Goal: Information Seeking & Learning: Learn about a topic

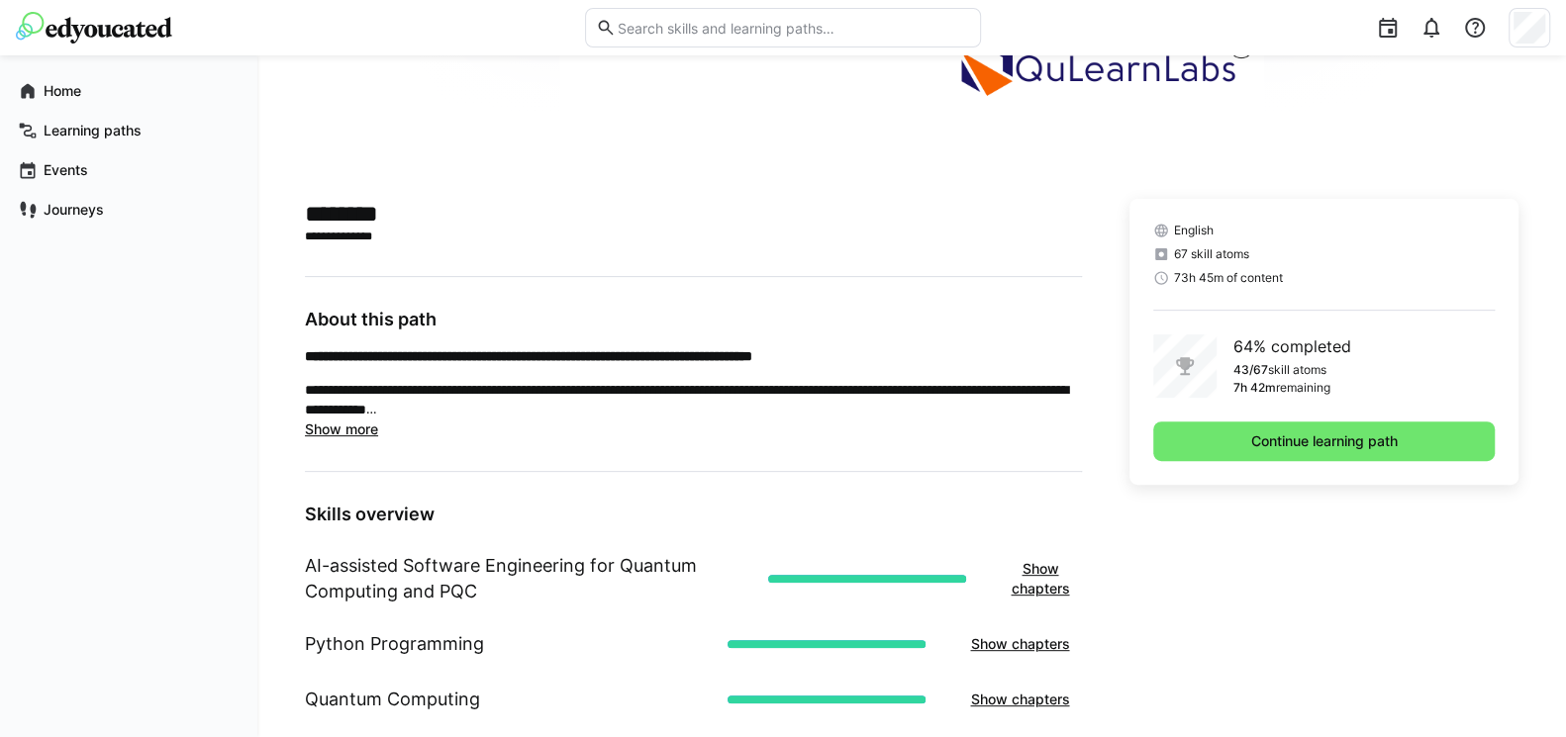
scroll to position [355, 0]
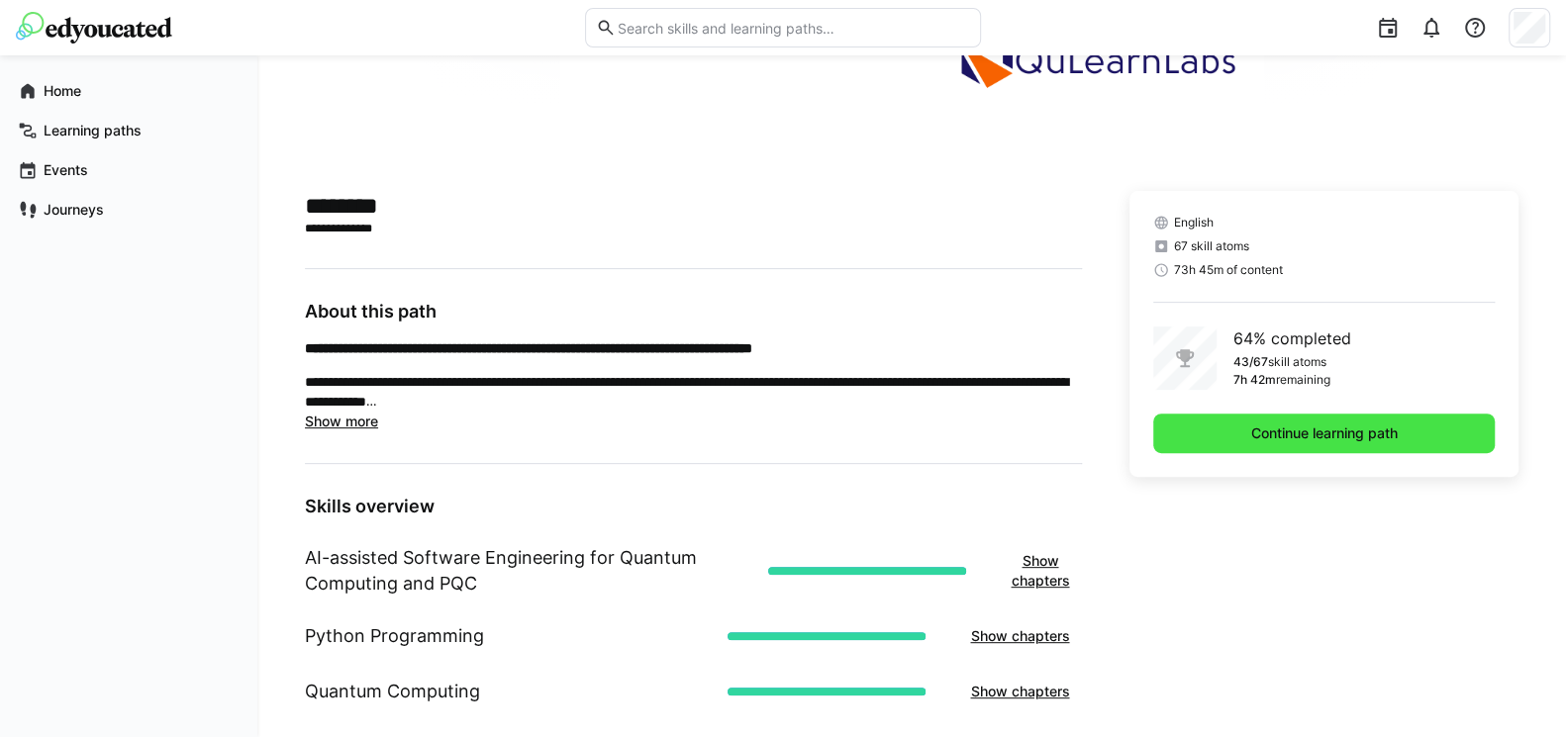
click at [1302, 421] on span "Continue learning path" at bounding box center [1323, 434] width 341 height 40
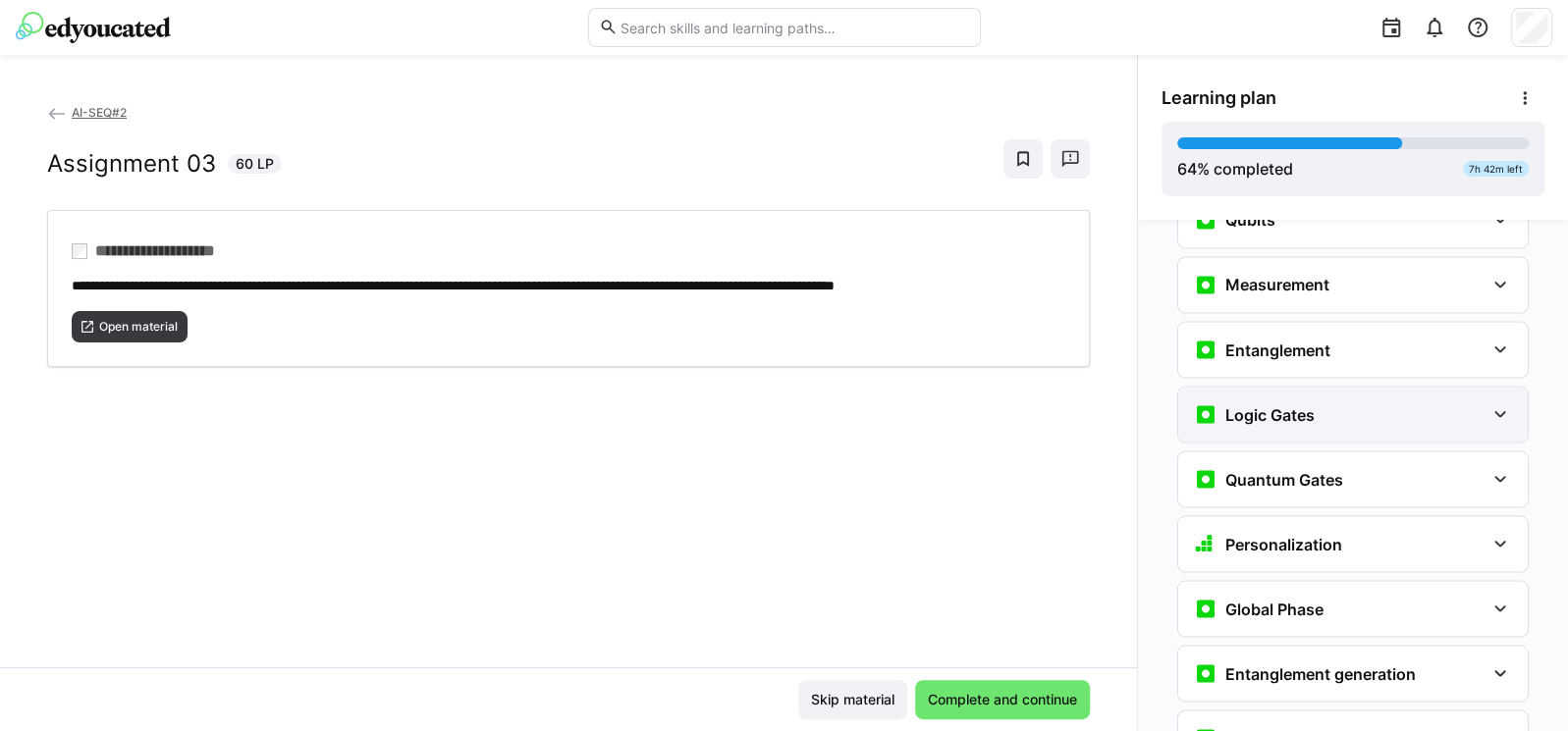
scroll to position [2233, 0]
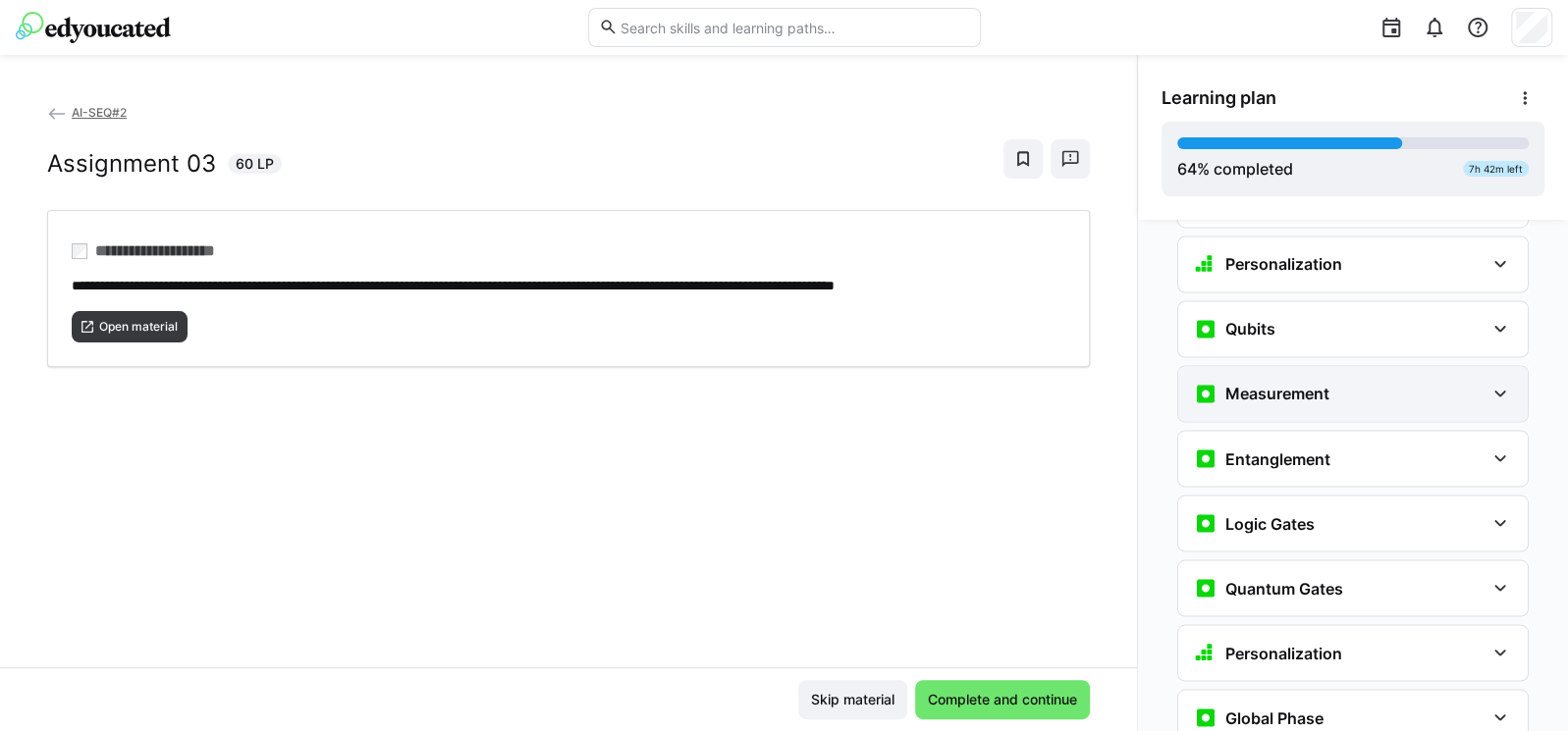
click at [1300, 384] on h3 "Measurement" at bounding box center [1276, 394] width 104 height 20
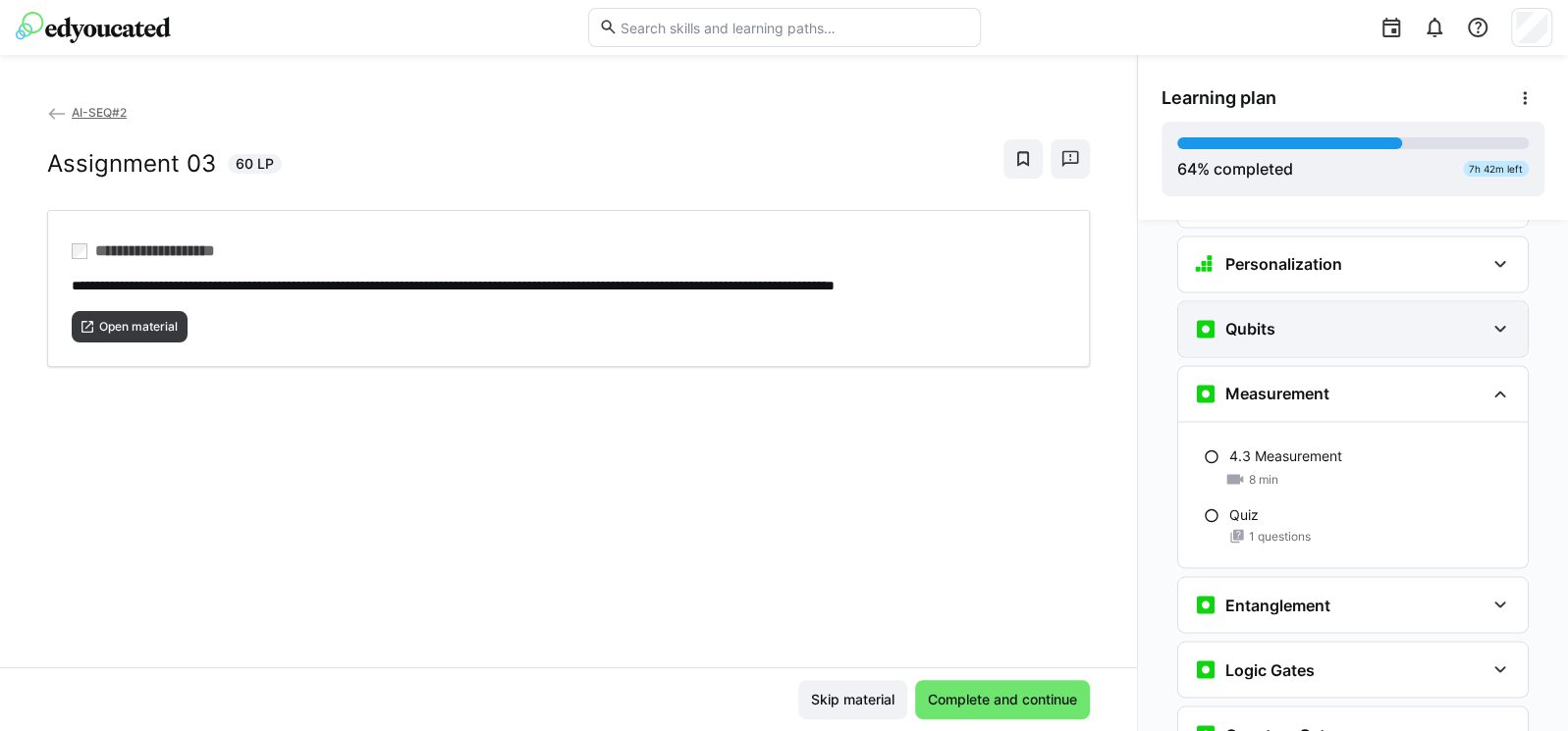
click at [1324, 317] on div "Qubits" at bounding box center [1338, 329] width 291 height 24
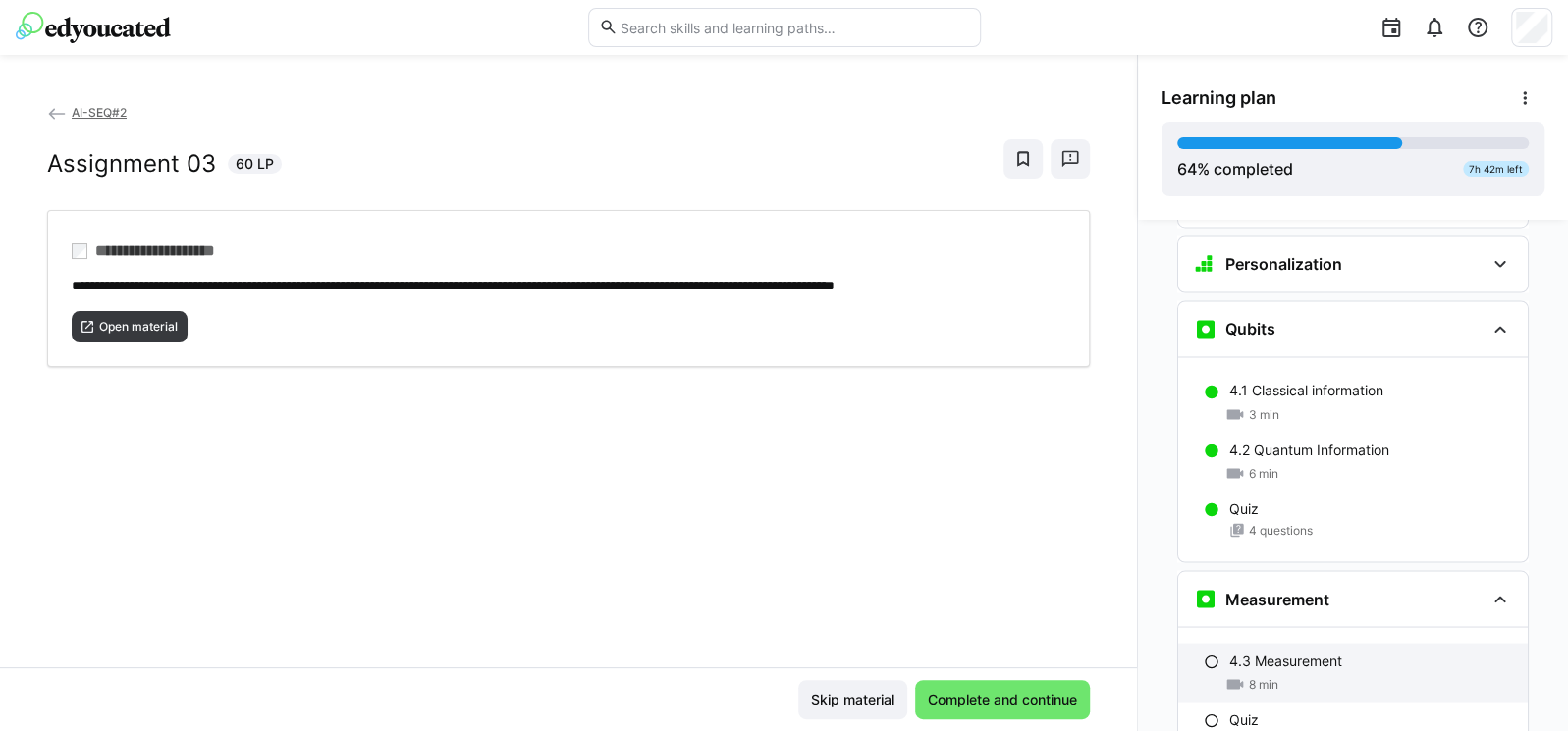
click at [1272, 651] on p "4.3 Measurement" at bounding box center [1285, 661] width 113 height 20
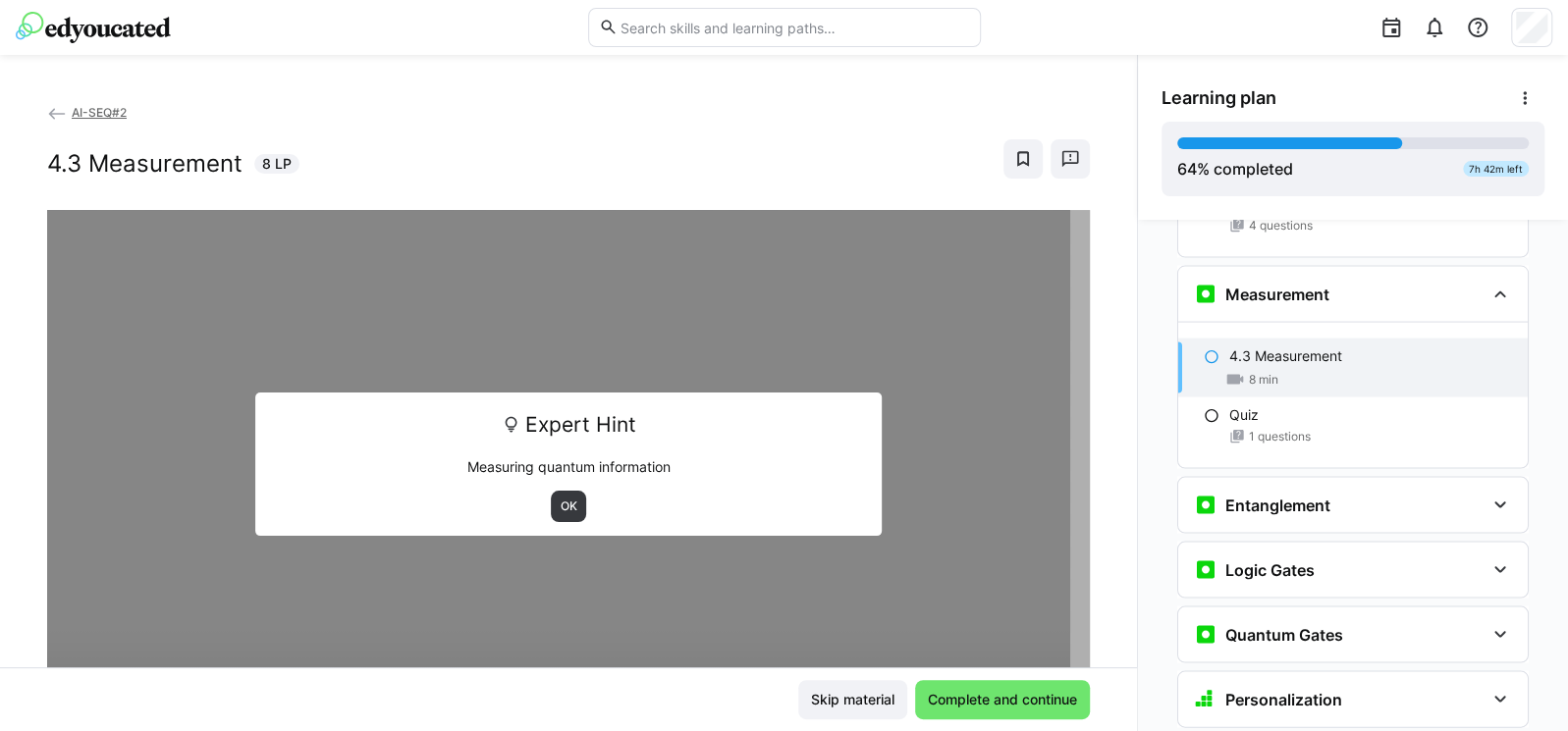
scroll to position [2539, 0]
click at [558, 505] on span "OK" at bounding box center [568, 507] width 21 height 16
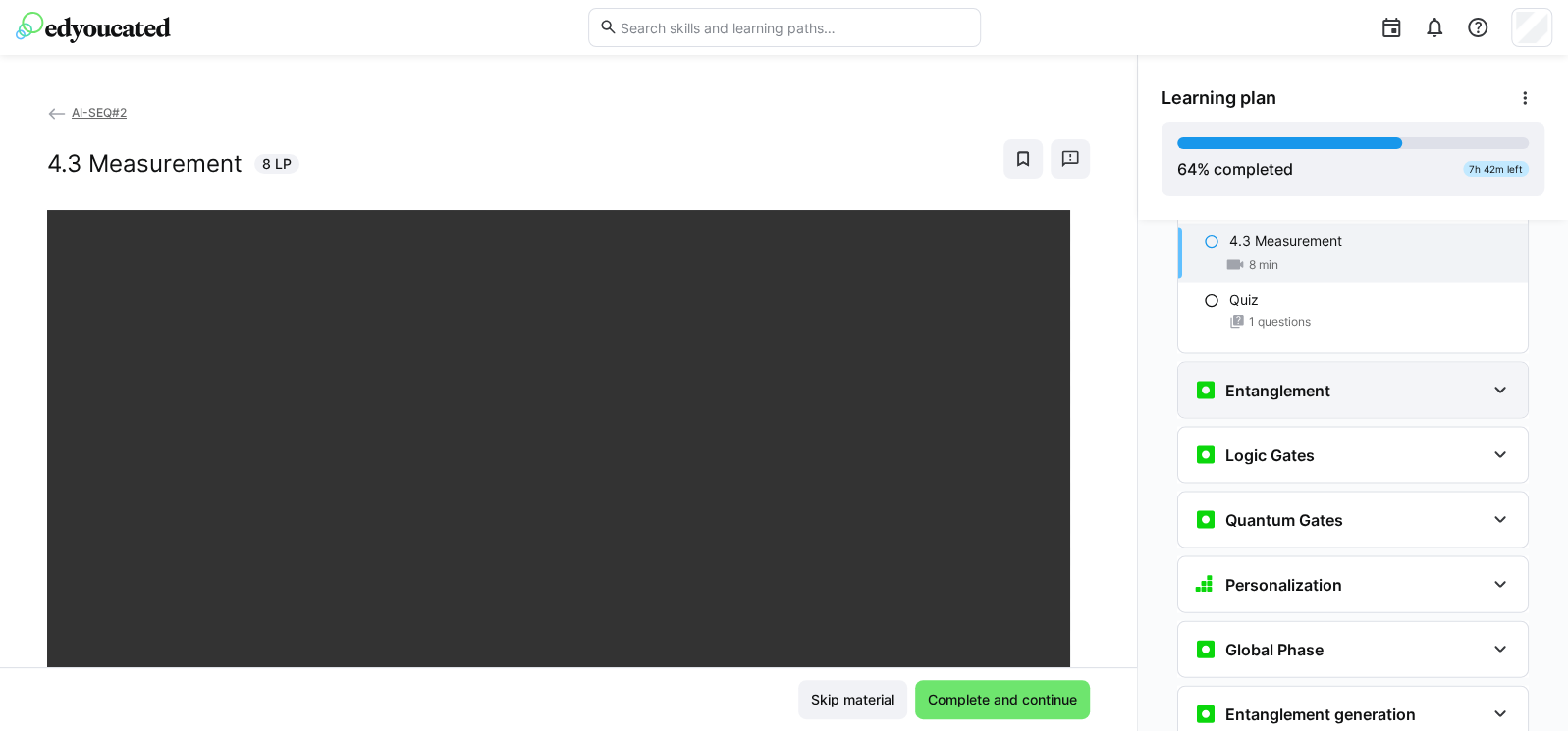
scroll to position [2657, 0]
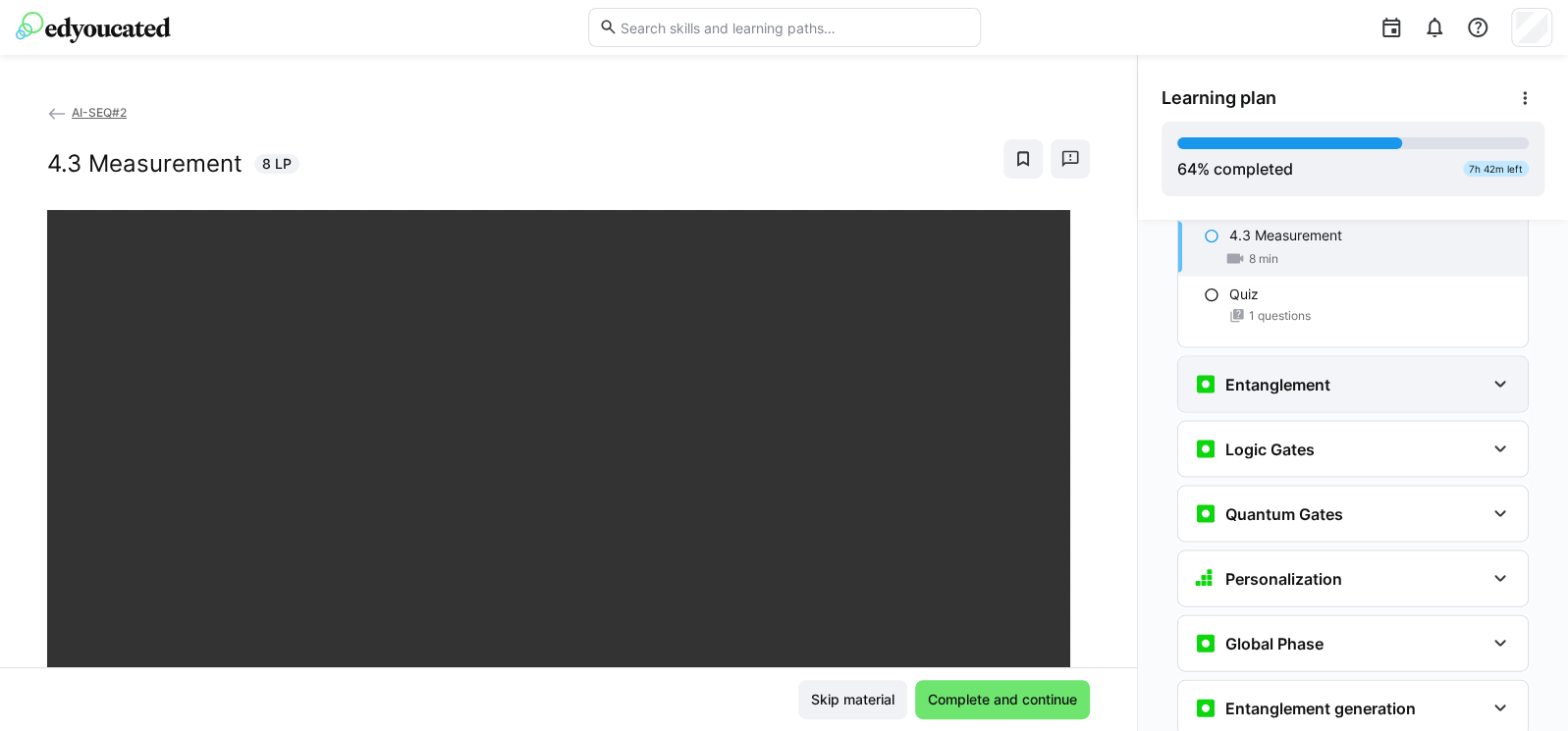
click at [1264, 375] on h3 "Entanglement" at bounding box center [1277, 385] width 105 height 20
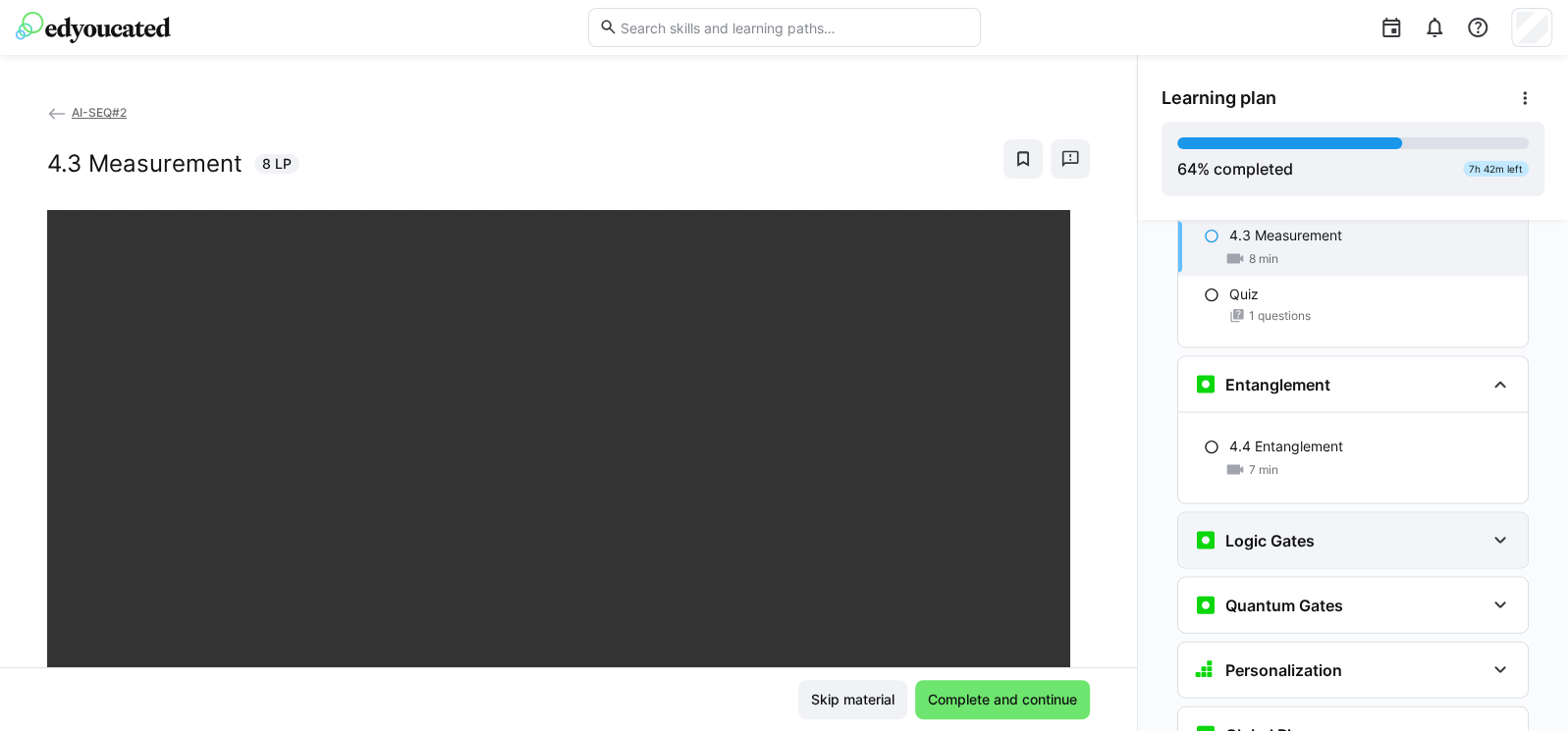
click at [1285, 531] on h3 "Logic Gates" at bounding box center [1269, 541] width 89 height 20
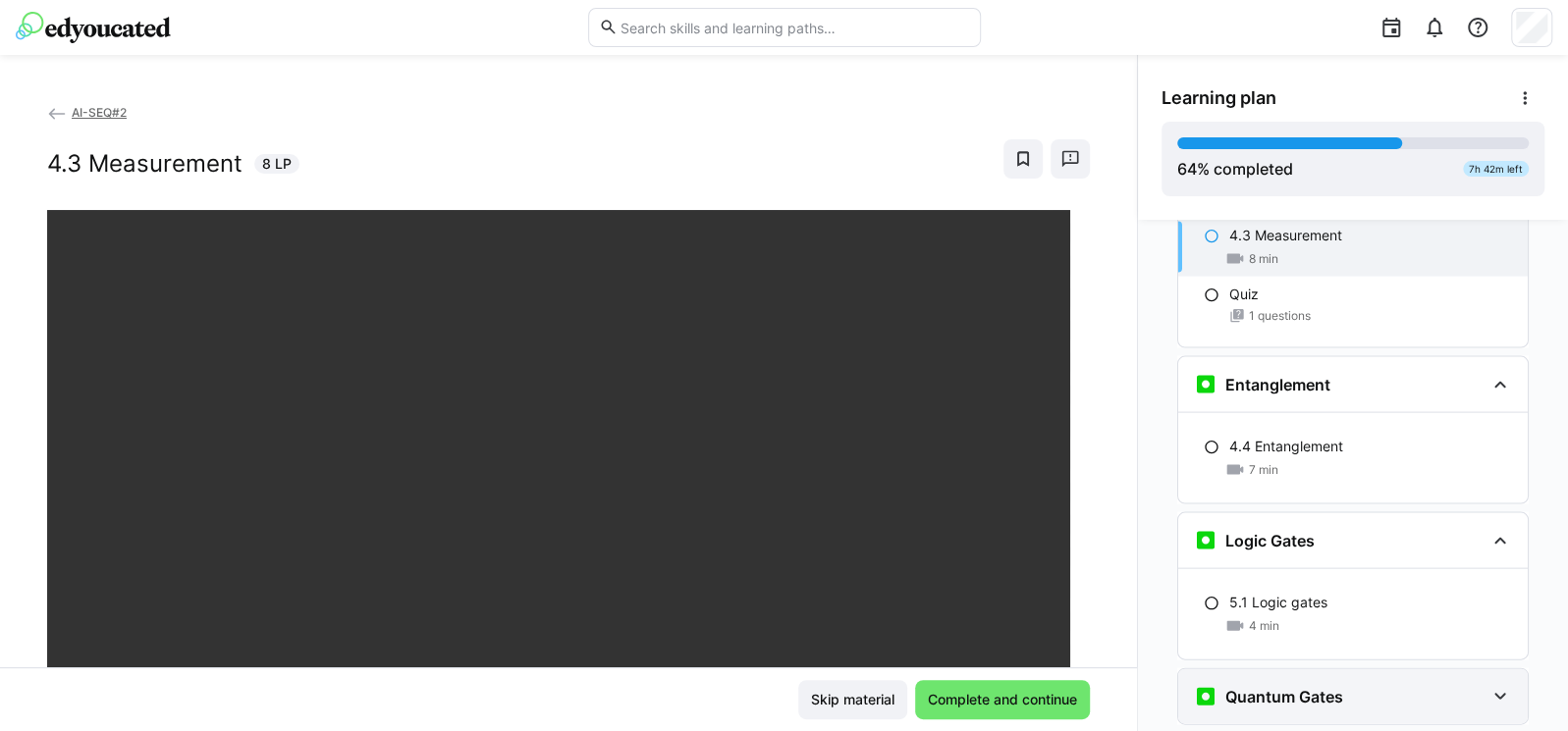
click at [1295, 687] on h3 "Quantum Gates" at bounding box center [1283, 697] width 118 height 20
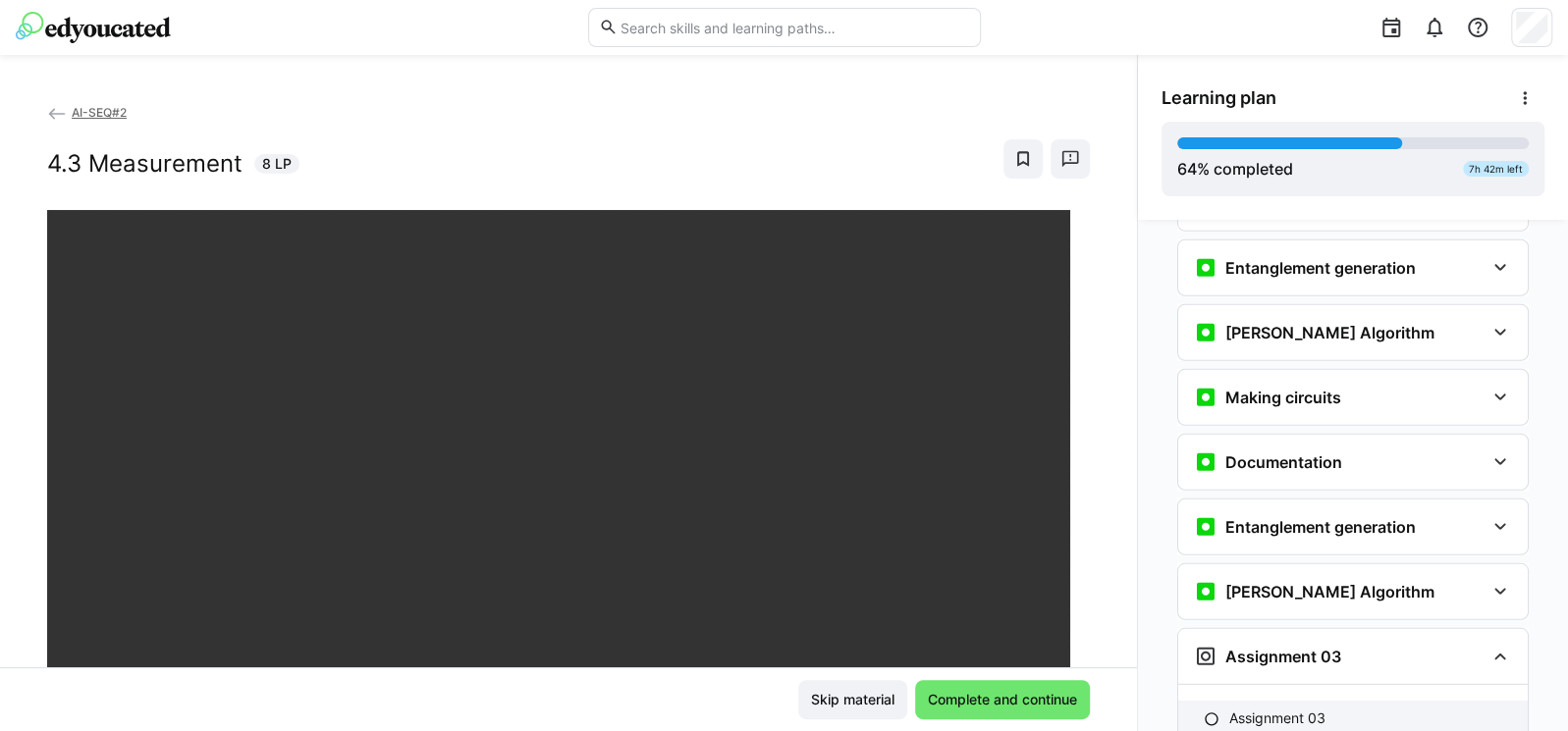
scroll to position [3482, 0]
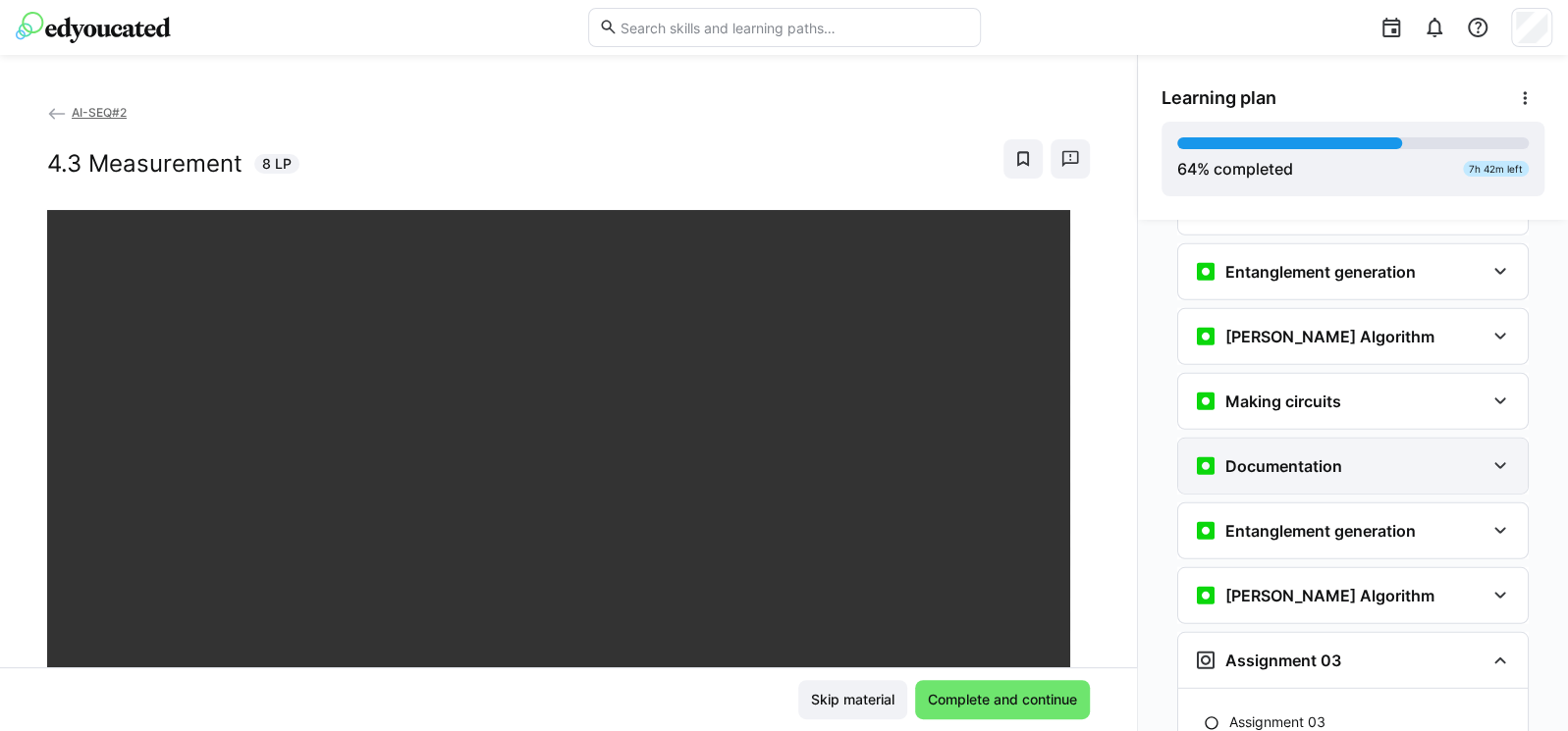
click at [1310, 438] on div "Documentation" at bounding box center [1353, 465] width 349 height 55
